Goal: Information Seeking & Learning: Learn about a topic

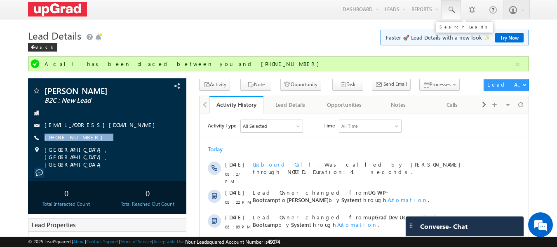
click at [452, 10] on span at bounding box center [451, 10] width 8 height 8
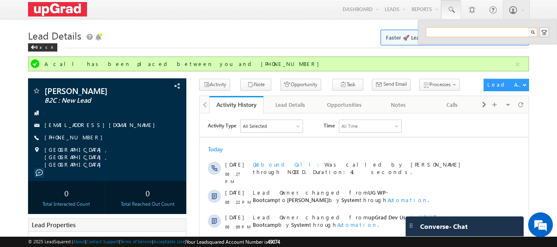
paste input "7090292125"
click at [470, 32] on input "7090292125" at bounding box center [482, 32] width 112 height 10
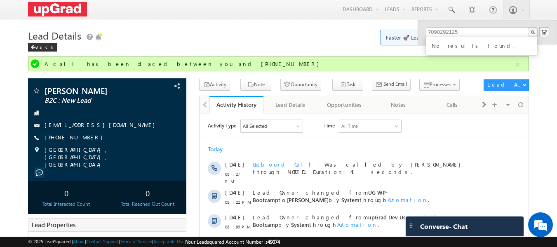
type input "7090292125"
drag, startPoint x: 461, startPoint y: 33, endPoint x: 414, endPoint y: 39, distance: 47.8
click at [414, 39] on body "Menu Ritu Raj ritu. raj@u pgrad .com" at bounding box center [278, 226] width 557 height 452
paste input "mohammedamal123@gmail.com"
click at [429, 32] on input "mohammedamal123@gmail.com" at bounding box center [482, 32] width 112 height 10
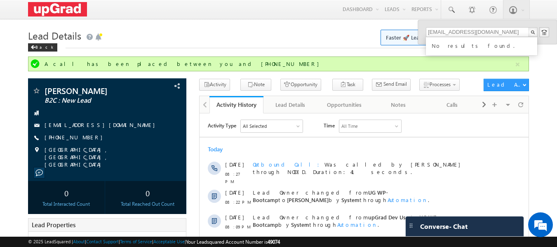
click at [424, 32] on div "mohammedamal123@gmail.com No results found." at bounding box center [487, 32] width 139 height 24
click at [510, 28] on input "mohammedamal123@gmail.com" at bounding box center [482, 32] width 112 height 10
click at [511, 33] on input "mohammedamal123@gmail.com" at bounding box center [482, 32] width 112 height 10
click at [313, 40] on h1 "Lead Details Faster 🚀 Lead Details with a new look ✨ Try Now" at bounding box center [278, 35] width 501 height 16
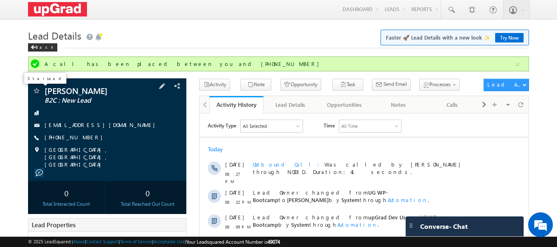
click at [35, 92] on span at bounding box center [36, 91] width 8 height 8
click at [454, 10] on span at bounding box center [451, 10] width 8 height 8
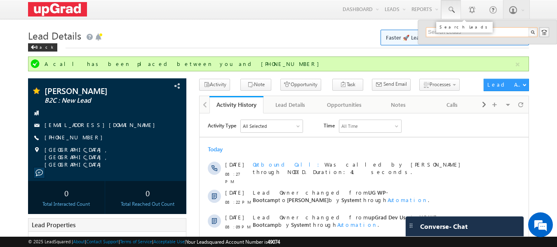
paste input "girishkumarsp70@gmail.com"
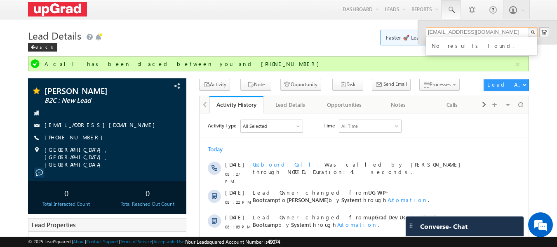
click at [428, 30] on input "girishkumarsp70@gmail.com" at bounding box center [482, 32] width 112 height 10
click at [502, 30] on input "girishkumarsp70@gmail.com" at bounding box center [482, 32] width 112 height 10
type input "girishkumarsp70@gmail.com"
click at [466, 48] on div "No results found." at bounding box center [485, 45] width 110 height 11
drag, startPoint x: 500, startPoint y: 30, endPoint x: 419, endPoint y: 41, distance: 82.2
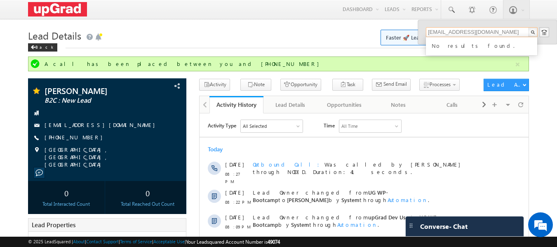
click at [419, 41] on div "girishkumarsp70@gmail.com No results found." at bounding box center [487, 32] width 139 height 24
click at [506, 33] on input "girishkumarsp70@gmail.com" at bounding box center [482, 32] width 112 height 10
drag, startPoint x: 504, startPoint y: 32, endPoint x: 424, endPoint y: 43, distance: 81.5
click at [424, 43] on div "girishkumarsp70@gmail.com No results found." at bounding box center [487, 32] width 139 height 24
paste input "girishkumarsp70@gmail.com"
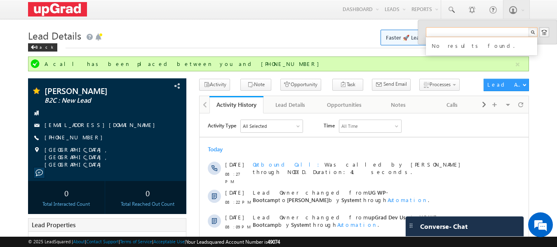
type input "girishkumarsp70@gmail.com"
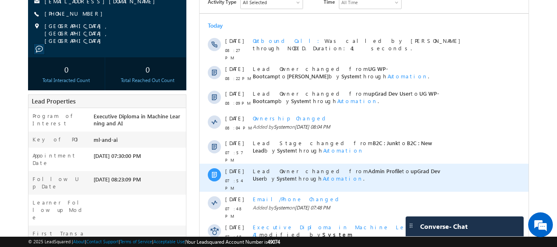
scroll to position [226, 0]
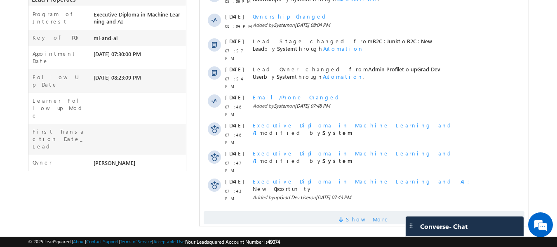
click at [358, 211] on span "Show More" at bounding box center [368, 219] width 44 height 16
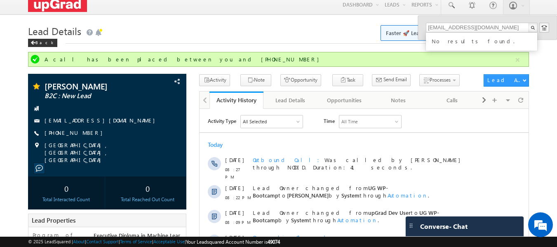
scroll to position [0, 0]
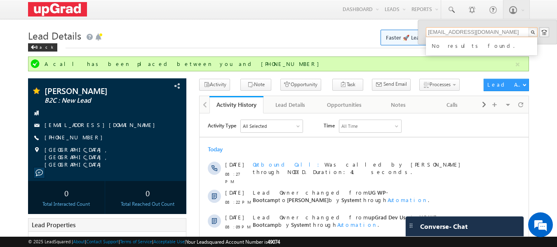
click at [505, 29] on input "[EMAIL_ADDRESS][DOMAIN_NAME]" at bounding box center [482, 32] width 112 height 10
drag, startPoint x: 504, startPoint y: 29, endPoint x: 436, endPoint y: 32, distance: 68.1
click at [436, 32] on input "girishkumarsp70@gmail.com" at bounding box center [482, 32] width 112 height 10
paste input "girishkumarsp70@gmail.com"
type input "girishkumarsp70@gmail.com"
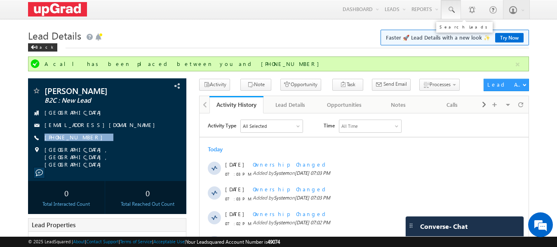
click at [449, 9] on span at bounding box center [451, 10] width 8 height 8
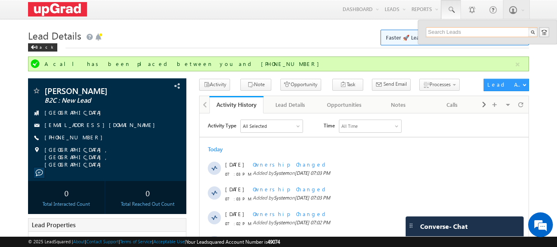
paste input "girishkumarsp70@gmail.com"
type input "girishkumarsp70@gmail.com"
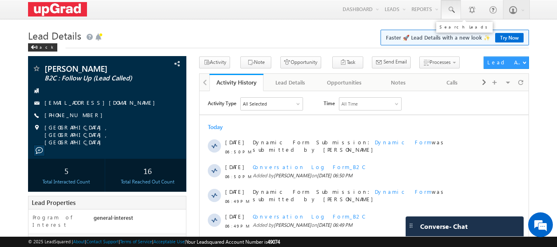
drag, startPoint x: 0, startPoint y: 0, endPoint x: 446, endPoint y: 11, distance: 446.0
click at [446, 11] on link at bounding box center [451, 9] width 20 height 19
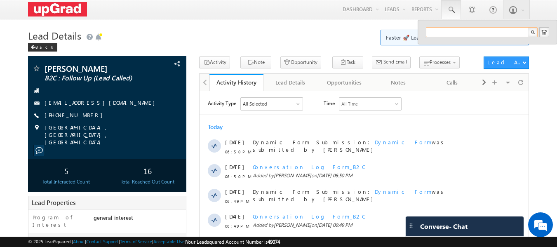
paste input "70902 92125"
click at [445, 29] on input "70902 92125" at bounding box center [482, 32] width 112 height 10
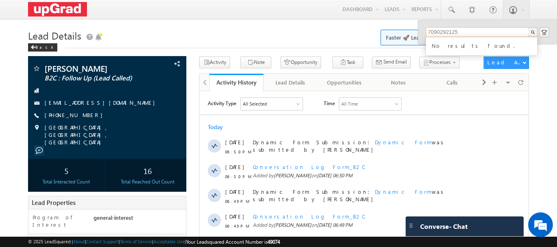
click at [480, 30] on input "7090292125" at bounding box center [482, 32] width 112 height 10
type input "7090292125"
drag, startPoint x: 467, startPoint y: 30, endPoint x: 422, endPoint y: 35, distance: 45.2
click at [422, 35] on div "7090292125 No results found." at bounding box center [487, 32] width 139 height 24
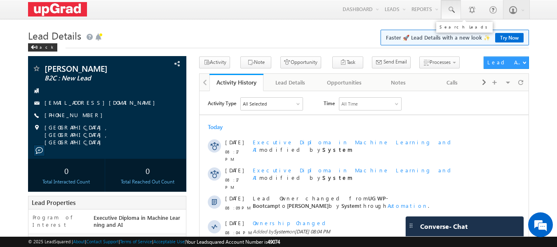
click at [449, 6] on span at bounding box center [451, 10] width 8 height 8
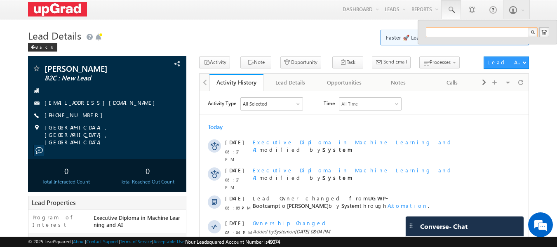
paste input "girishkumarsp70@gmail.com"
type input "girishkumarsp70@gmail.com"
drag, startPoint x: 505, startPoint y: 29, endPoint x: 426, endPoint y: 33, distance: 78.8
click at [426, 33] on input "girishkumarsp70@gmail.com" at bounding box center [482, 32] width 112 height 10
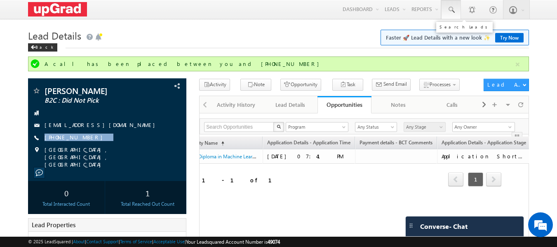
click at [447, 10] on span at bounding box center [451, 10] width 8 height 8
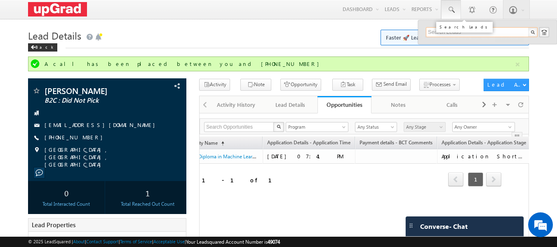
paste input "81056 25252"
click at [444, 29] on input "81056 25252" at bounding box center [482, 32] width 112 height 10
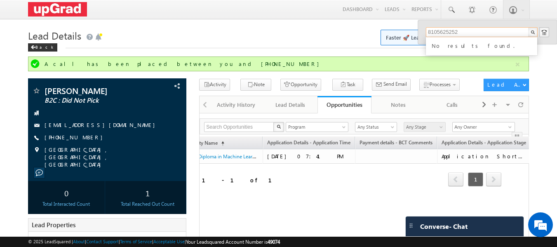
click at [429, 28] on input "8105625252" at bounding box center [482, 32] width 112 height 10
drag, startPoint x: 469, startPoint y: 29, endPoint x: 417, endPoint y: 31, distance: 52.0
click at [417, 31] on body "Menu Ritu Raj ritu. raj@u pgrad .com" at bounding box center [278, 223] width 557 height 447
type input "8105625252"
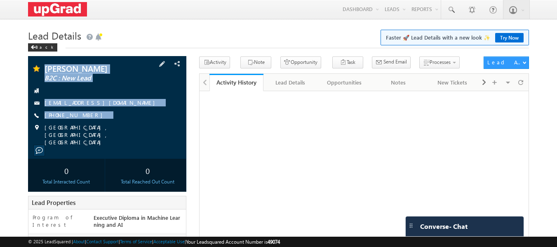
copy div "Sumit Arora B2C : New Lead sumit.duple8943@gmail.com +91-9598332211"
drag, startPoint x: 44, startPoint y: 61, endPoint x: 113, endPoint y: 135, distance: 101.5
click at [113, 135] on div "Sumit Arora B2C : New Lead sumit.duple8943@gmail.com" at bounding box center [107, 107] width 159 height 103
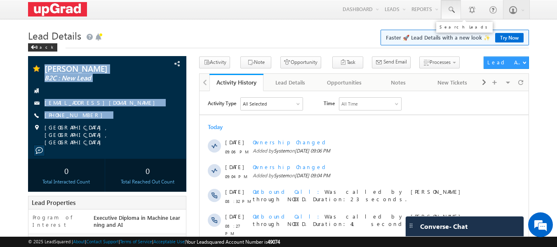
click at [449, 8] on span at bounding box center [451, 10] width 8 height 8
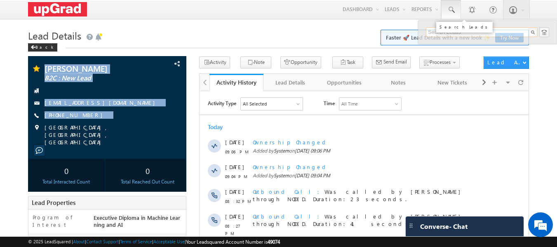
paste input "70902 92125"
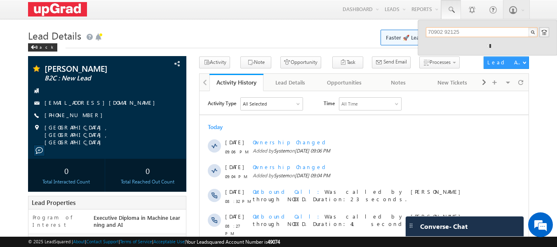
click at [445, 32] on input "70902 92125" at bounding box center [482, 32] width 112 height 10
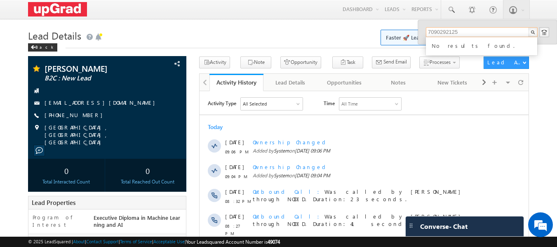
click at [427, 30] on input "7090292125" at bounding box center [482, 32] width 112 height 10
click at [459, 31] on input "7090292125" at bounding box center [482, 32] width 112 height 10
type input "7090292125"
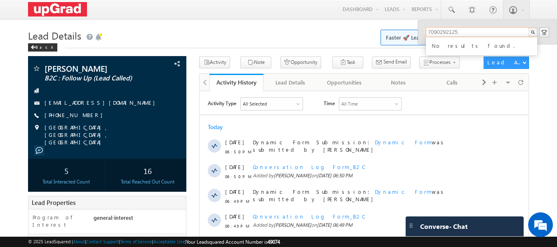
click at [483, 29] on input "7090292125" at bounding box center [482, 32] width 112 height 10
drag, startPoint x: 474, startPoint y: 32, endPoint x: 414, endPoint y: 36, distance: 60.3
click at [414, 36] on body "Menu [PERSON_NAME] ritu. raj@u pgrad .com" at bounding box center [278, 214] width 557 height 429
paste input "[EMAIL_ADDRESS][DOMAIN_NAME]"
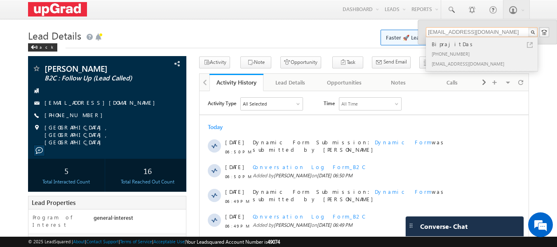
type input "dasmr537@gmail.com"
click at [448, 47] on div "BiprajitDas" at bounding box center [485, 44] width 110 height 9
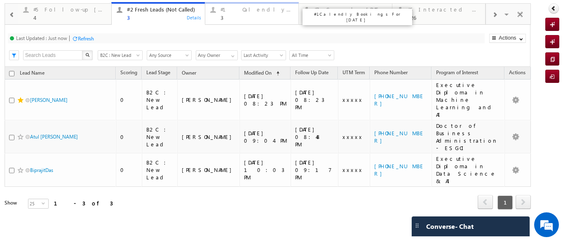
click at [224, 14] on div "#1 Calendly Bookings For Today 3" at bounding box center [256, 13] width 73 height 16
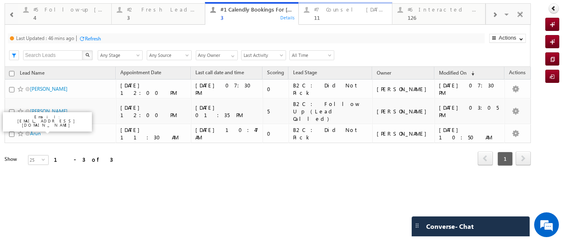
click at [327, 14] on div "11" at bounding box center [350, 17] width 73 height 6
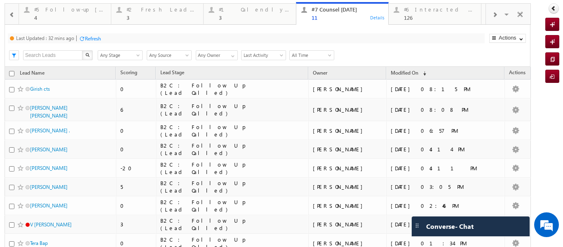
click at [321, 19] on div "11" at bounding box center [348, 17] width 72 height 6
click at [161, 16] on div "3" at bounding box center [163, 17] width 72 height 6
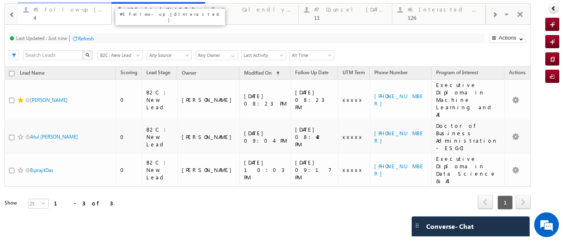
click at [65, 9] on div "#5 Follow-up [ 0 Interacted ]" at bounding box center [69, 9] width 73 height 7
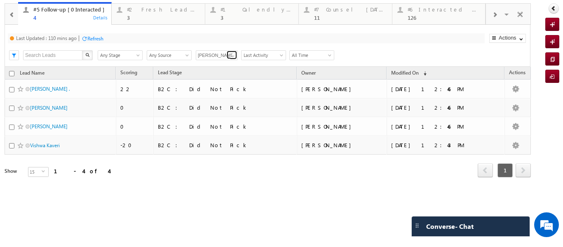
click at [234, 54] on span at bounding box center [233, 56] width 7 height 7
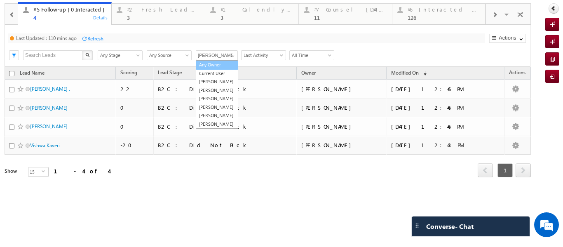
click at [212, 67] on link "Any Owner" at bounding box center [217, 64] width 42 height 9
type input "Any Owner"
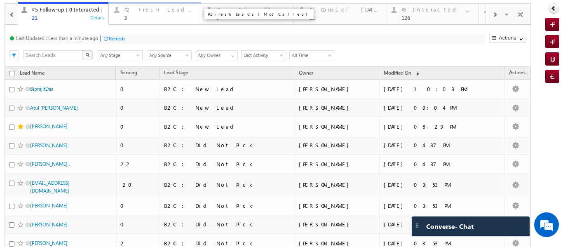
click at [119, 12] on div at bounding box center [116, 10] width 10 height 10
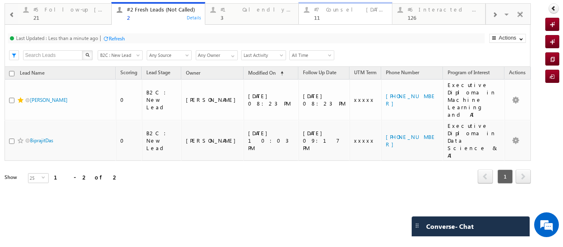
click at [333, 12] on div "#7 Counsel Today" at bounding box center [350, 9] width 73 height 7
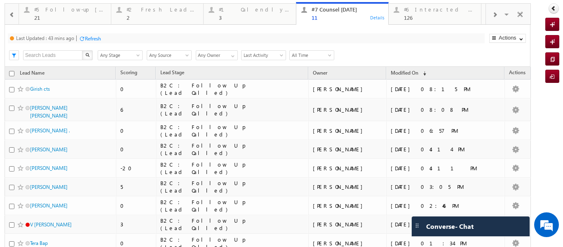
click at [332, 12] on p "#1 Calendly Bookings For Today" at bounding box center [354, 17] width 103 height 12
click at [64, 22] on link "#5 Follow-up [ 0 Interacted ] 21 Details" at bounding box center [65, 13] width 93 height 22
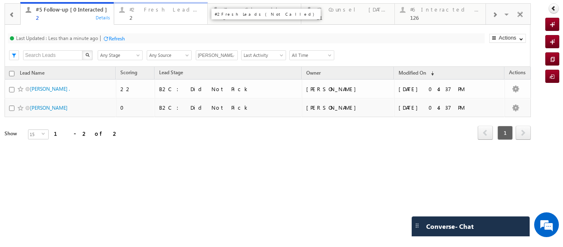
click at [148, 10] on div "#2 Fresh Leads (Not Called)" at bounding box center [165, 9] width 73 height 7
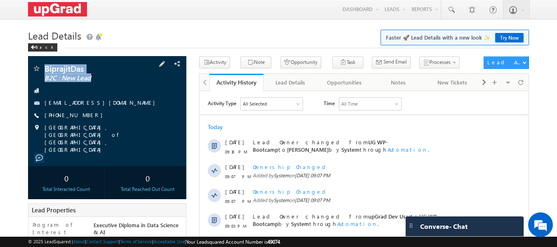
drag, startPoint x: 41, startPoint y: 57, endPoint x: 91, endPoint y: 101, distance: 66.3
click at [100, 104] on div "BiprajitDas B2C : New Lead [EMAIL_ADDRESS][DOMAIN_NAME]" at bounding box center [107, 111] width 159 height 110
click at [42, 59] on div "BiprajitDas B2C : New Lead [EMAIL_ADDRESS][DOMAIN_NAME]" at bounding box center [107, 111] width 159 height 110
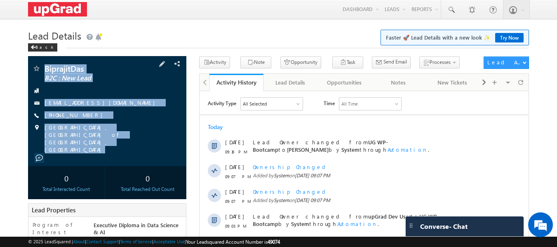
copy div "BiprajitDas B2C : New Lead [EMAIL_ADDRESS][DOMAIN_NAME] [PHONE_NUMBER] [GEOGRAP…"
drag, startPoint x: 41, startPoint y: 60, endPoint x: 120, endPoint y: 113, distance: 95.3
click at [112, 139] on div "BiprajitDas B2C : New Lead [EMAIL_ADDRESS][DOMAIN_NAME]" at bounding box center [107, 111] width 159 height 110
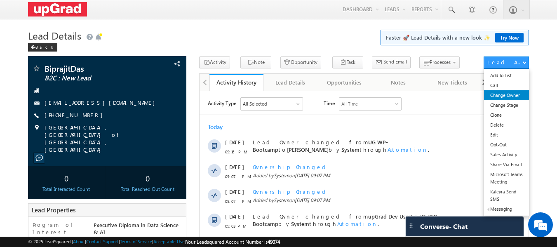
click at [512, 95] on link "Change Owner" at bounding box center [506, 95] width 45 height 10
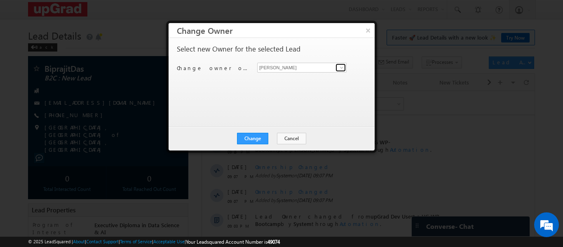
click at [340, 68] on span at bounding box center [341, 67] width 7 height 7
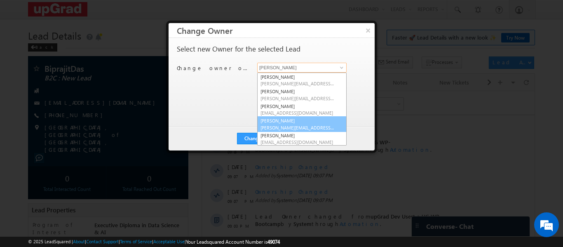
click at [287, 122] on link "Smrita Panday smrita.panday@upgrad.com" at bounding box center [301, 124] width 89 height 16
type input "[PERSON_NAME]"
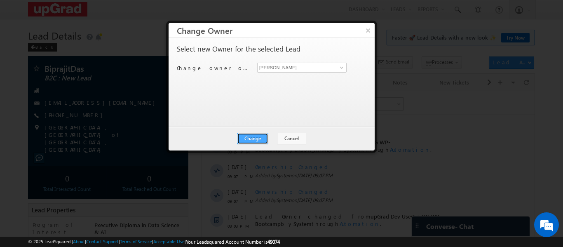
click at [248, 136] on button "Change" at bounding box center [252, 139] width 31 height 12
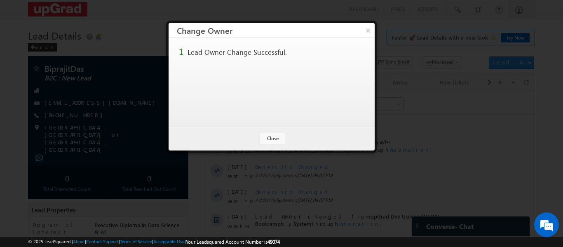
click at [368, 31] on button "×" at bounding box center [367, 30] width 13 height 14
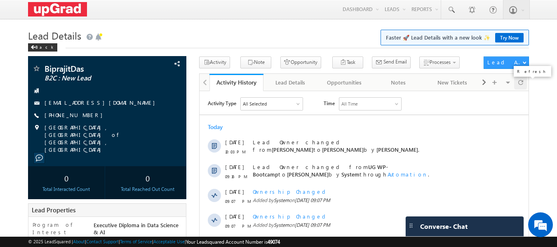
click at [516, 83] on div at bounding box center [520, 82] width 13 height 14
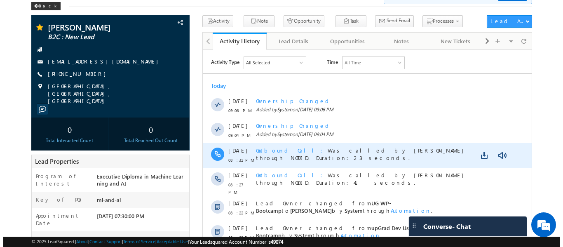
scroll to position [82, 0]
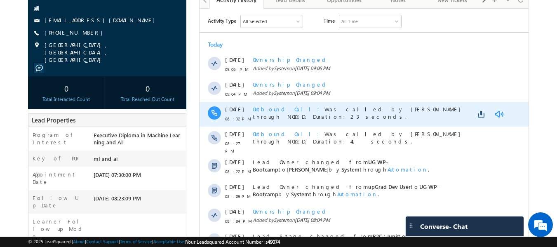
click at [496, 113] on link at bounding box center [499, 114] width 10 height 8
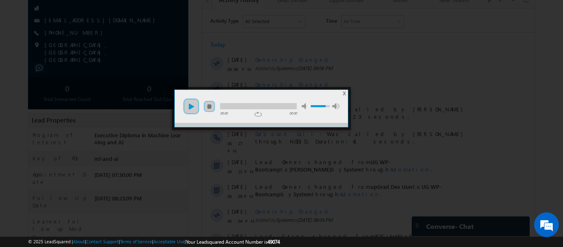
click at [188, 106] on link "play" at bounding box center [191, 106] width 16 height 16
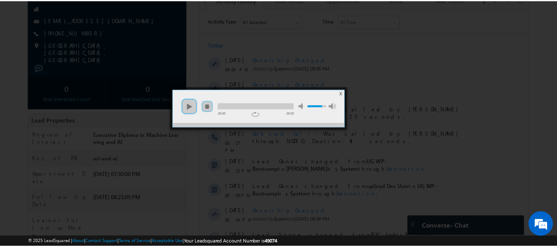
scroll to position [0, 0]
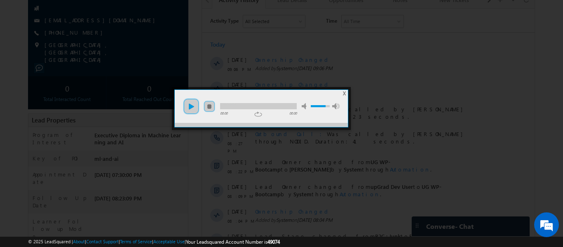
click at [190, 108] on link "play" at bounding box center [191, 106] width 16 height 16
click at [190, 106] on link "play" at bounding box center [191, 106] width 16 height 16
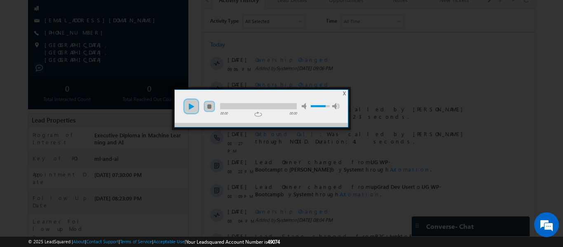
click at [189, 106] on link "play" at bounding box center [191, 106] width 16 height 16
click at [344, 93] on span "X" at bounding box center [344, 93] width 3 height 6
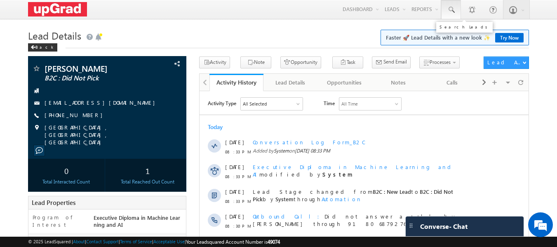
click at [445, 11] on link at bounding box center [451, 9] width 20 height 19
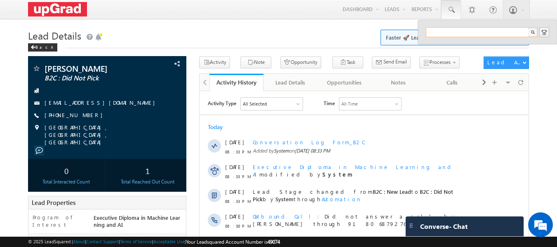
paste input "[EMAIL_ADDRESS][DOMAIN_NAME]"
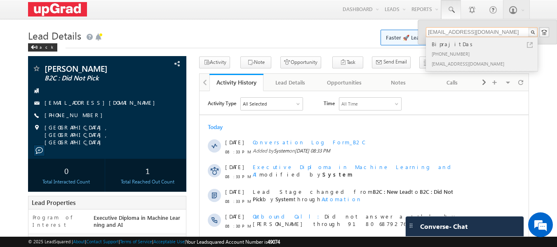
type input "[EMAIL_ADDRESS][DOMAIN_NAME]"
click at [448, 48] on div "BiprajitDas" at bounding box center [485, 44] width 110 height 9
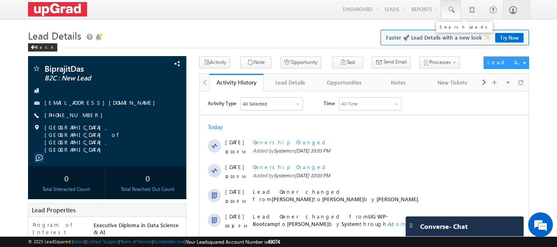
click at [448, 8] on span at bounding box center [451, 10] width 8 height 8
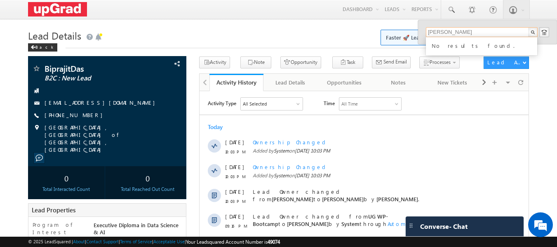
drag, startPoint x: 448, startPoint y: 30, endPoint x: 401, endPoint y: 31, distance: 47.4
click at [409, 31] on body "Menu Ritu Raj ritu. raj@u pgrad .com" at bounding box center [278, 214] width 557 height 429
type input "smrita"
click at [518, 82] on span at bounding box center [520, 82] width 5 height 14
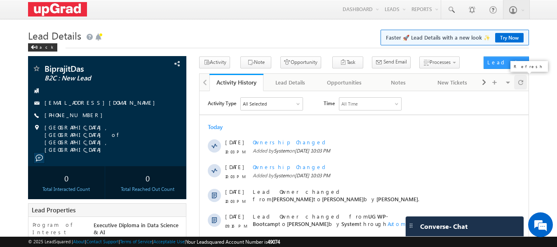
click at [522, 84] on span at bounding box center [520, 82] width 5 height 14
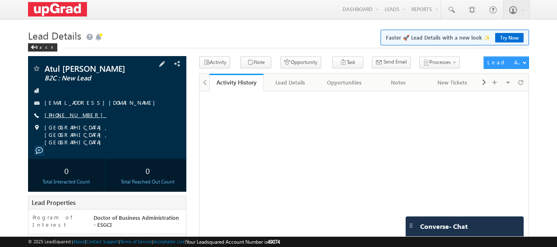
click at [63, 115] on link "[PHONE_NUMBER]" at bounding box center [76, 114] width 62 height 7
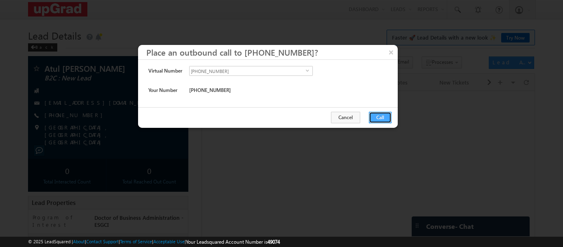
click at [375, 118] on button "Call" at bounding box center [380, 118] width 23 height 12
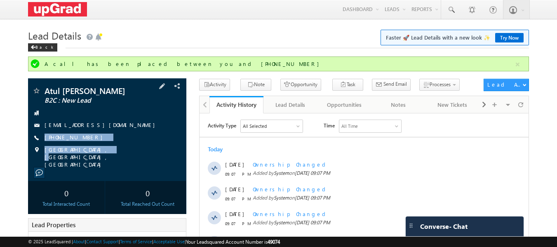
drag, startPoint x: 107, startPoint y: 141, endPoint x: 92, endPoint y: 147, distance: 15.8
click at [92, 147] on div "Atul Sachan sachan B2C : New Lead atul.sachan36@gmail.com +91-8896858304" at bounding box center [107, 128] width 150 height 82
drag, startPoint x: 122, startPoint y: 138, endPoint x: 99, endPoint y: 145, distance: 23.7
click at [99, 145] on div "Atul Sachan sachan B2C : New Lead atul.sachan36@gmail.com +91-8896858304" at bounding box center [107, 128] width 150 height 82
copy div "+91-8896858304"
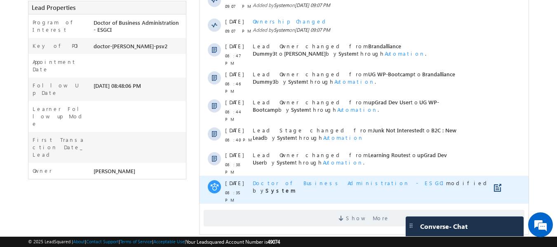
scroll to position [226, 0]
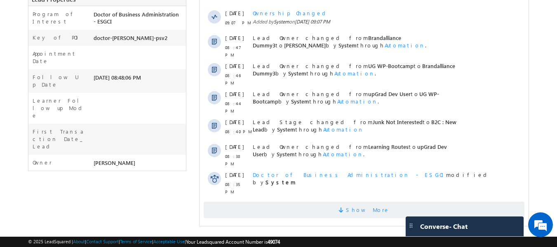
click at [346, 207] on span at bounding box center [341, 211] width 7 height 8
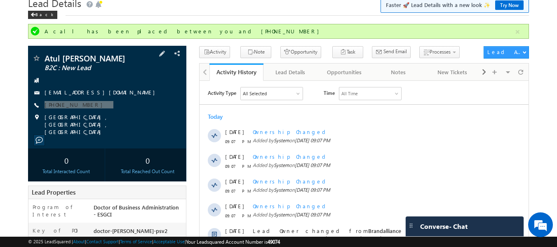
scroll to position [0, 0]
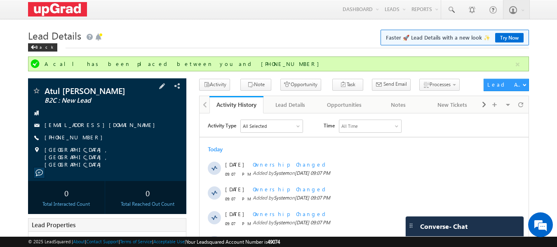
click at [111, 136] on div "+91-8896858304" at bounding box center [107, 138] width 150 height 8
drag, startPoint x: 105, startPoint y: 136, endPoint x: 89, endPoint y: 145, distance: 18.8
click at [89, 145] on div "Atul Sachan sachan B2C : New Lead atul.sachan36@gmail.com +91-8896858304" at bounding box center [107, 128] width 150 height 82
copy div "+91-8896858304"
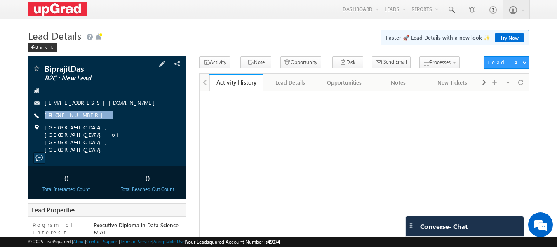
click at [91, 122] on div "BiprajitDas B2C : New Lead [EMAIL_ADDRESS][DOMAIN_NAME] [PHONE_NUMBER]" at bounding box center [107, 108] width 150 height 89
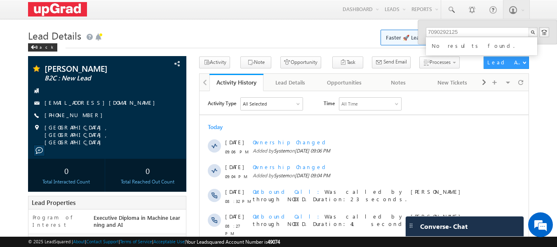
click at [469, 27] on input "7090292125" at bounding box center [482, 32] width 112 height 10
drag, startPoint x: 463, startPoint y: 35, endPoint x: 396, endPoint y: 40, distance: 66.9
click at [396, 40] on body "Menu Ritu Raj ritu. raj@u pgrad .com" at bounding box center [278, 214] width 557 height 429
click at [430, 29] on input "deepikasanwal88@gmail.com" at bounding box center [482, 32] width 112 height 10
drag, startPoint x: 502, startPoint y: 32, endPoint x: 408, endPoint y: 34, distance: 93.6
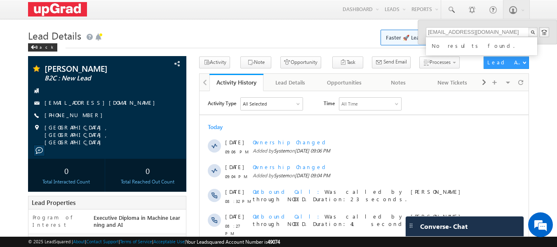
click at [408, 34] on body "Menu Ritu Raj ritu. raj@u pgrad .com" at bounding box center [278, 214] width 557 height 429
type input "deepikasanwal88@gmail.com"
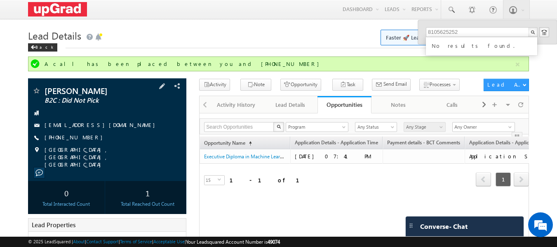
scroll to position [0, 28]
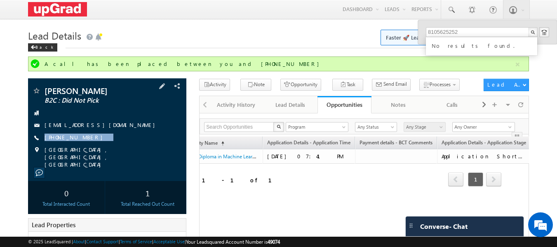
drag, startPoint x: 103, startPoint y: 136, endPoint x: 90, endPoint y: 143, distance: 15.3
click at [90, 143] on div "[PERSON_NAME] B2C : Did Not Pick [EMAIL_ADDRESS][DOMAIN_NAME] [PHONE_NUMBER]" at bounding box center [107, 128] width 150 height 82
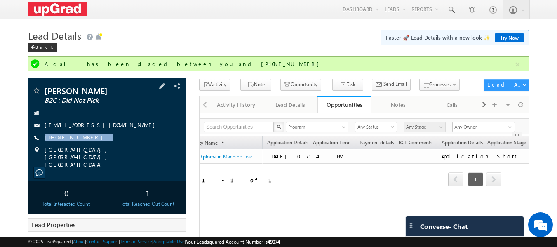
copy div "[PHONE_NUMBER]"
click at [228, 103] on div "Activity History" at bounding box center [236, 105] width 40 height 10
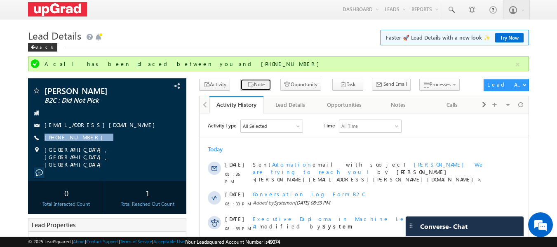
click at [248, 87] on icon "button" at bounding box center [250, 85] width 7 height 8
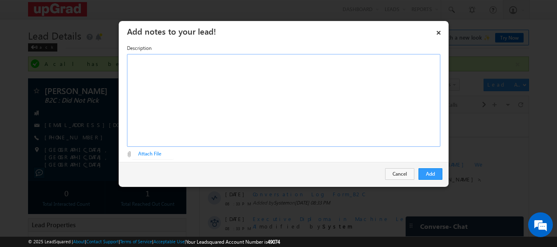
click at [248, 87] on div "Rich Text Editor, Description-inline-editor-div" at bounding box center [283, 100] width 313 height 93
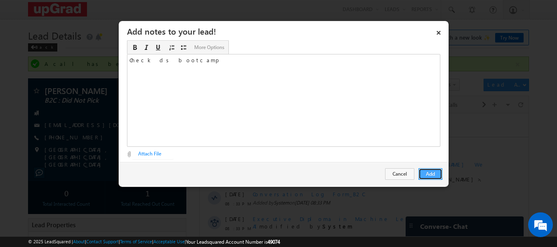
click at [434, 173] on button "Add" at bounding box center [430, 174] width 24 height 12
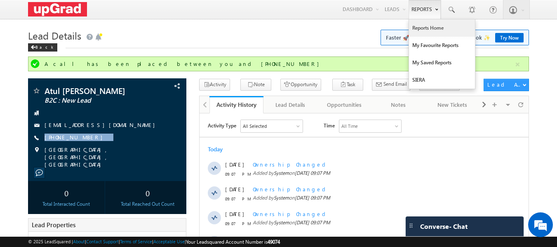
click at [433, 24] on link "Reports Home" at bounding box center [442, 27] width 66 height 17
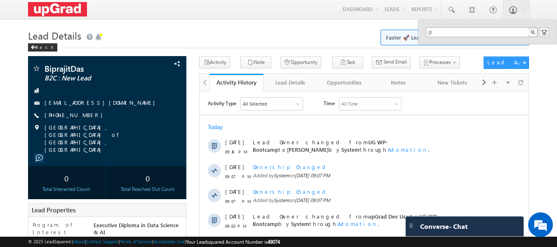
type input "g"
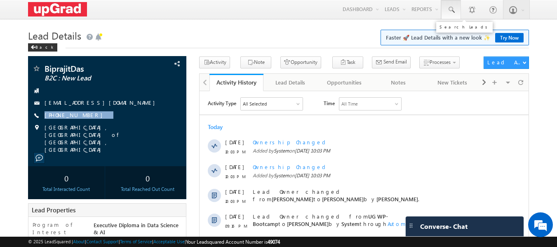
click at [448, 12] on span at bounding box center [451, 10] width 8 height 8
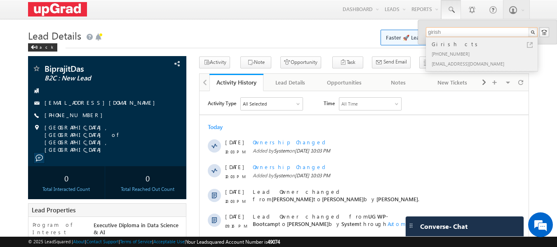
type input "girish"
click at [441, 53] on div "[PHONE_NUMBER]" at bounding box center [485, 54] width 110 height 10
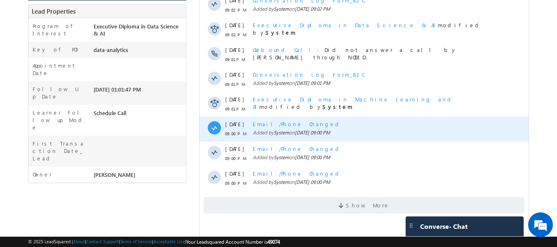
scroll to position [204, 0]
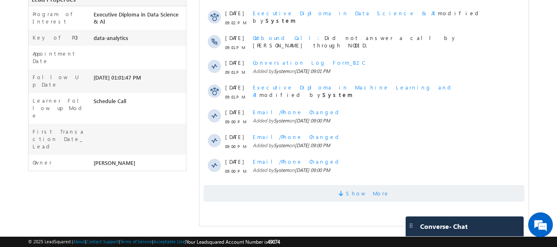
click at [366, 194] on span "Show More" at bounding box center [368, 193] width 44 height 16
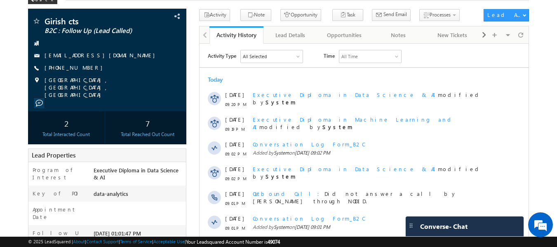
scroll to position [0, 0]
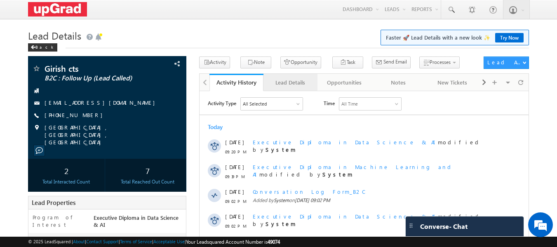
click at [297, 83] on div "Lead Details" at bounding box center [290, 82] width 40 height 10
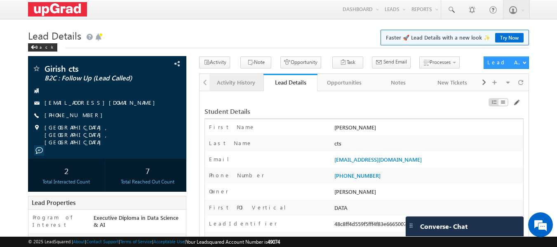
click at [242, 84] on div "Activity History" at bounding box center [236, 82] width 40 height 10
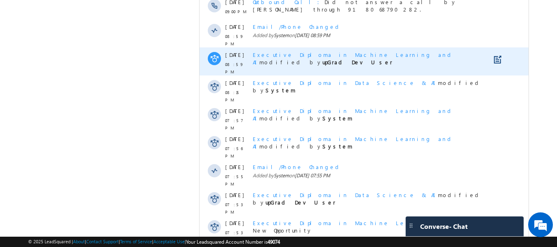
scroll to position [440, 0]
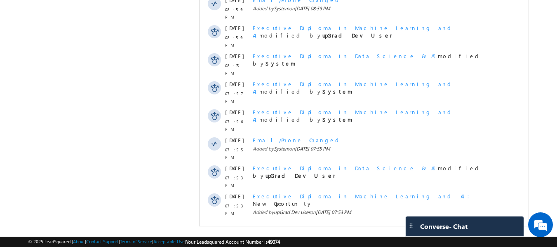
click at [356, 226] on span "Show More" at bounding box center [368, 234] width 44 height 16
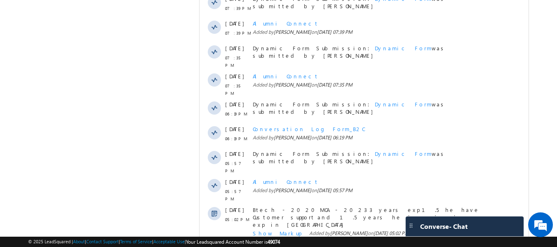
scroll to position [687, 0]
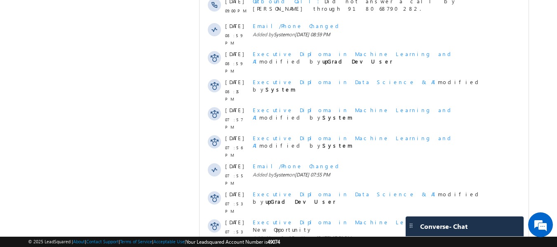
scroll to position [398, 0]
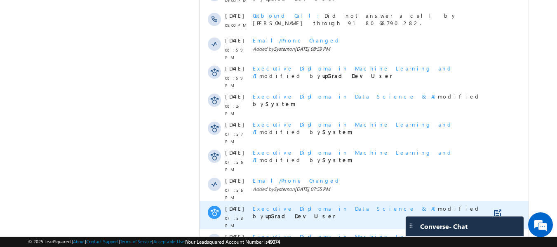
click at [323, 205] on span "Executive Diploma in Data Science & AI" at bounding box center [345, 208] width 185 height 7
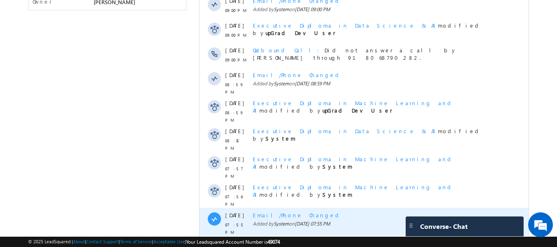
scroll to position [357, 0]
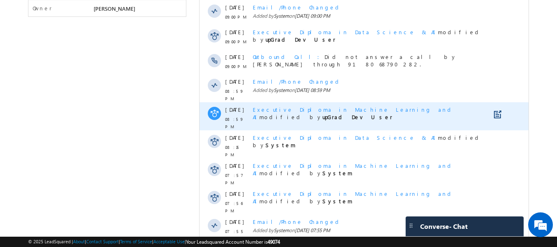
click at [308, 106] on span "Executive Diploma in Machine Learning and AI" at bounding box center [353, 113] width 201 height 14
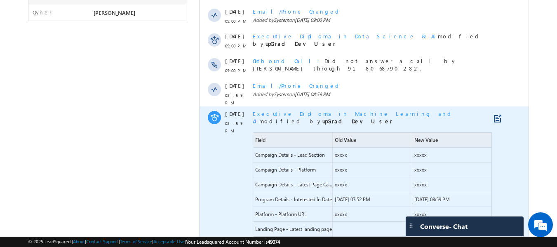
scroll to position [275, 0]
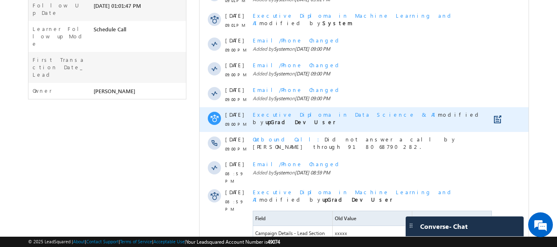
click at [311, 114] on span "Executive Diploma in Data Science & AI" at bounding box center [345, 114] width 185 height 7
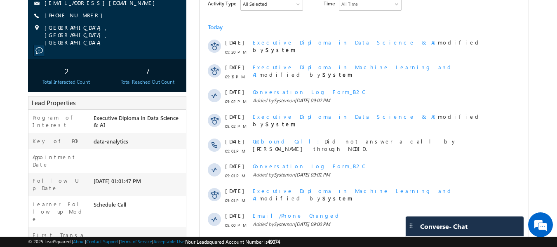
scroll to position [28, 0]
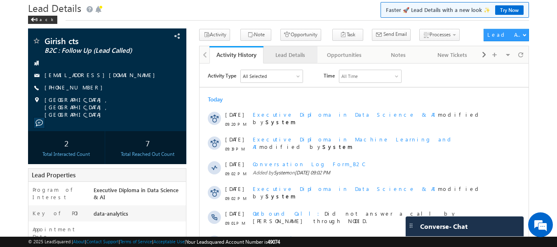
click at [287, 57] on div "Lead Details" at bounding box center [290, 55] width 40 height 10
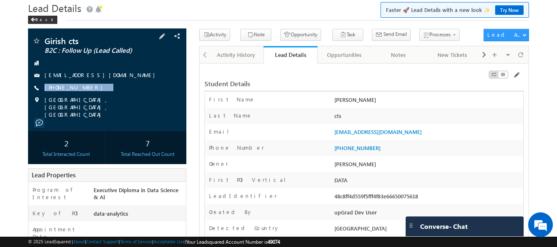
drag, startPoint x: 99, startPoint y: 88, endPoint x: 81, endPoint y: 94, distance: 19.0
click at [81, 94] on div "Girish cts B2C : Follow Up (Lead Called) girishcts@gmail.com +91-9090808080" at bounding box center [107, 78] width 150 height 82
copy div "+91-9090808080"
